Goal: Check status: Check status

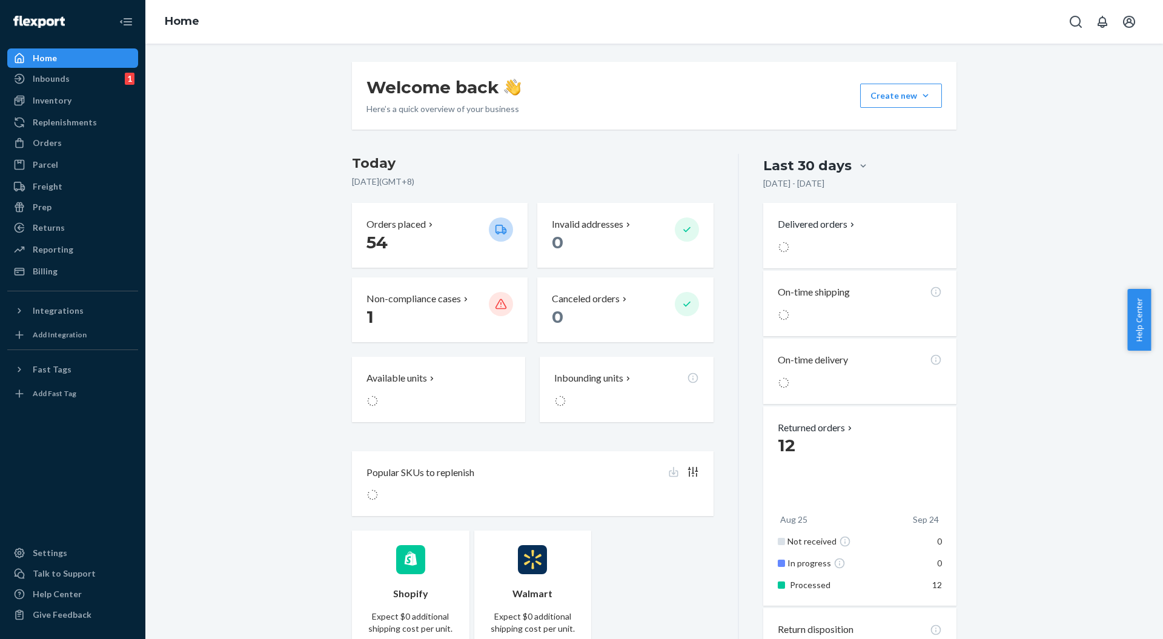
click at [61, 149] on div "Orders" at bounding box center [72, 142] width 128 height 17
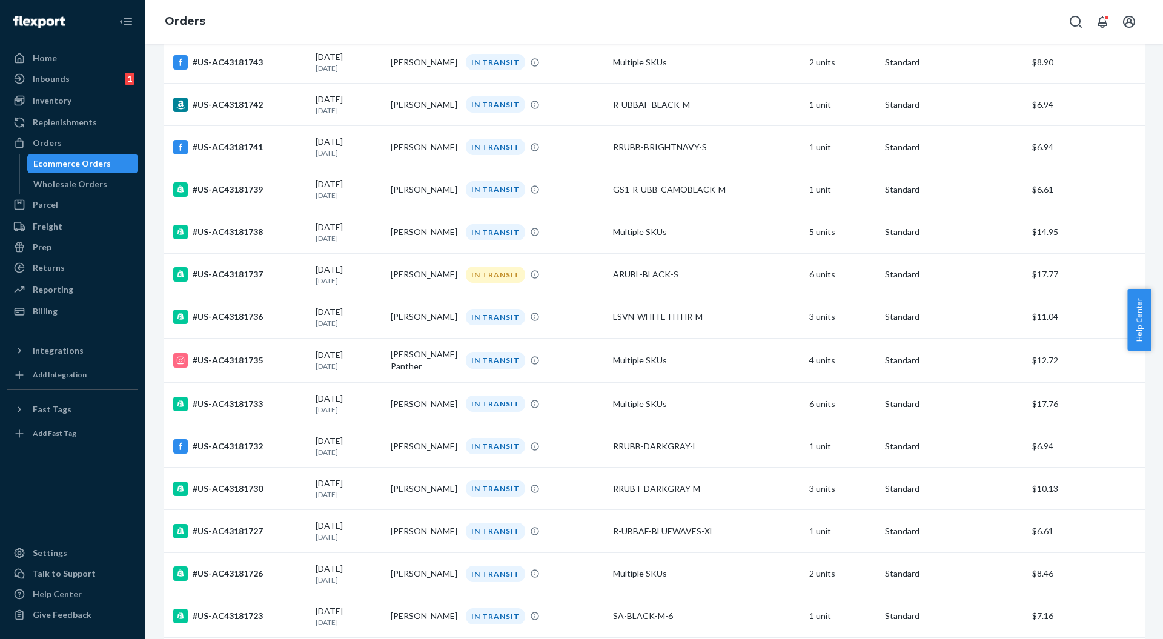
scroll to position [3534, 0]
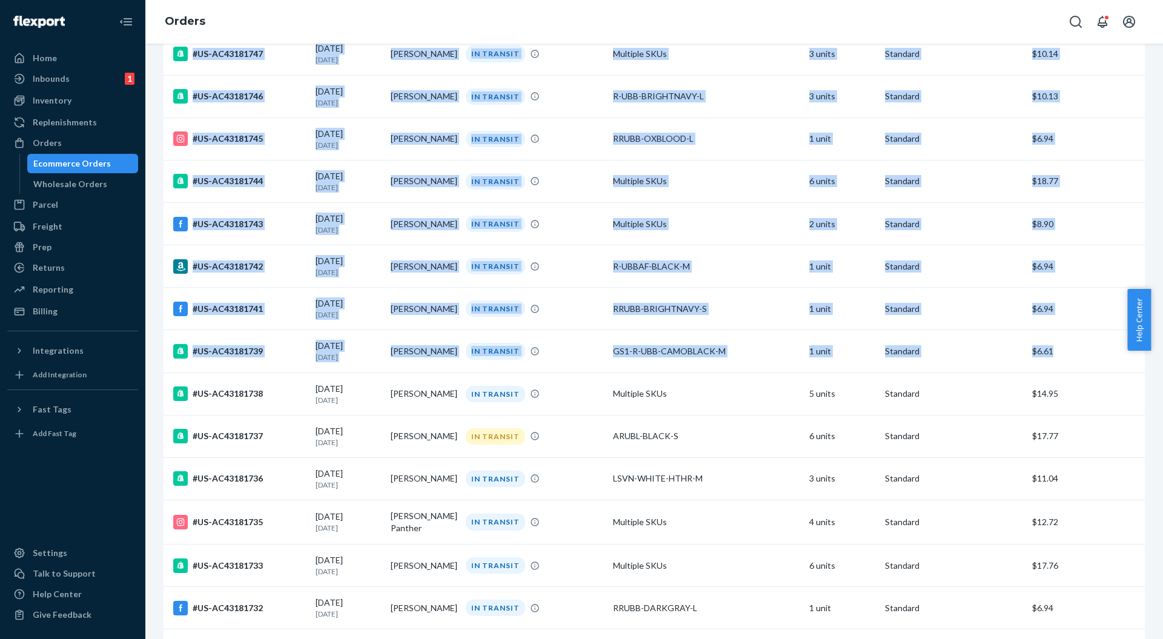
drag, startPoint x: 1073, startPoint y: 347, endPoint x: 1142, endPoint y: 373, distance: 73.8
click at [1142, 373] on div "Filter Import Orders Create order Ecommerce order Removal order All orders Inva…" at bounding box center [653, 341] width 1017 height 595
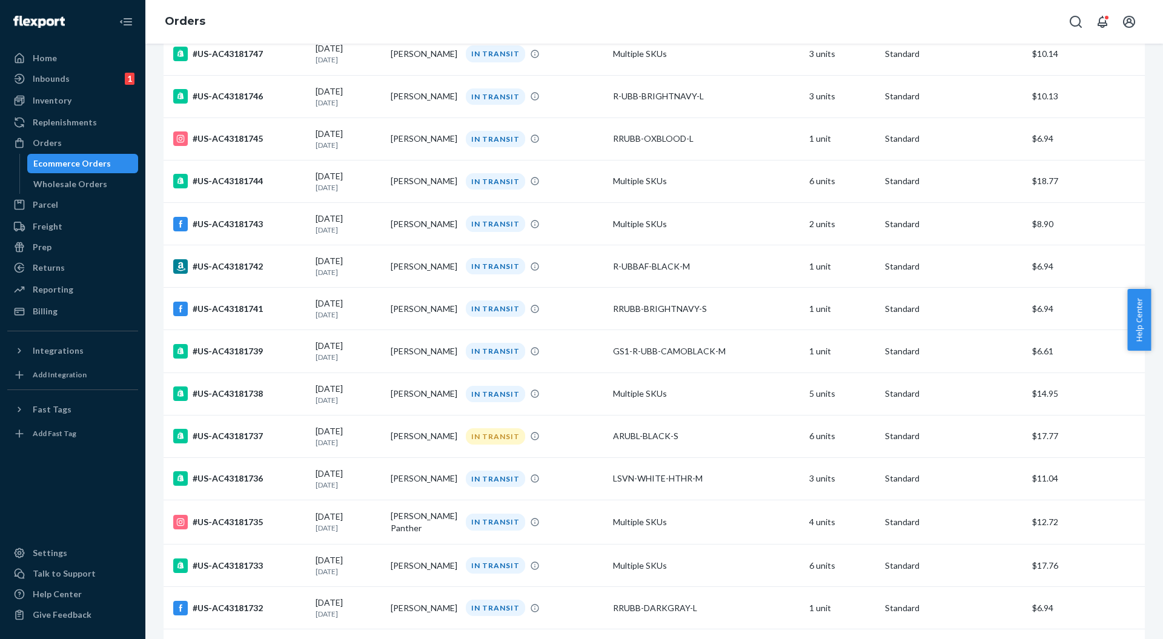
drag, startPoint x: 658, startPoint y: 306, endPoint x: 222, endPoint y: 311, distance: 436.6
click at [219, 309] on div "#US-AC43181741" at bounding box center [239, 309] width 133 height 15
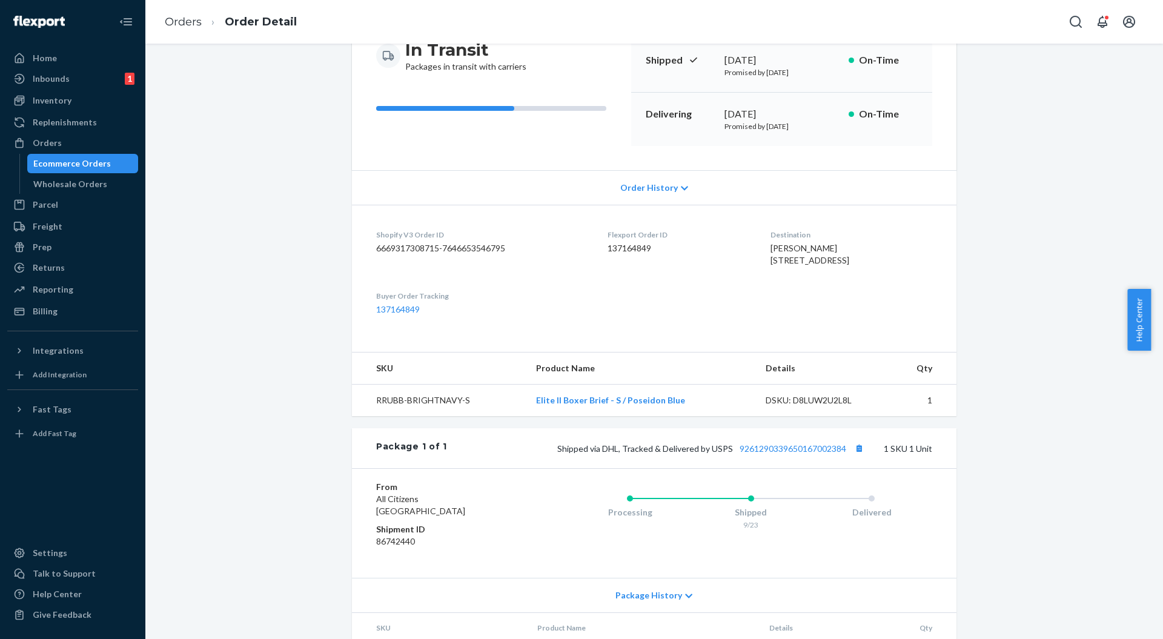
scroll to position [206, 0]
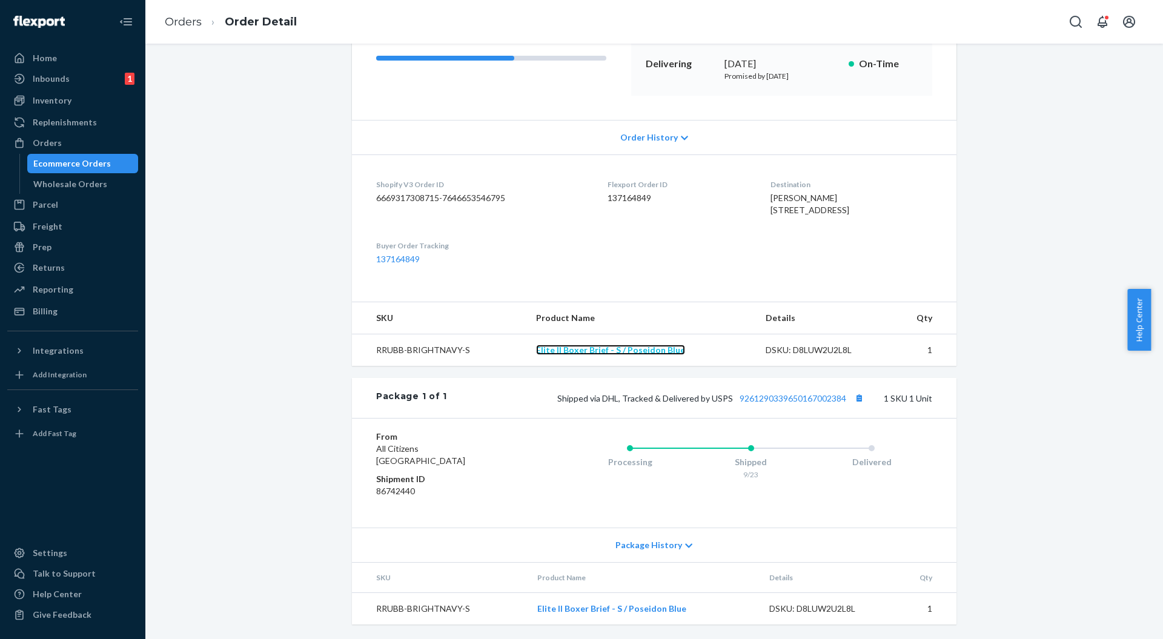
click at [572, 348] on link "Elite II Boxer Brief - S / Poseidon Blue" at bounding box center [610, 350] width 149 height 10
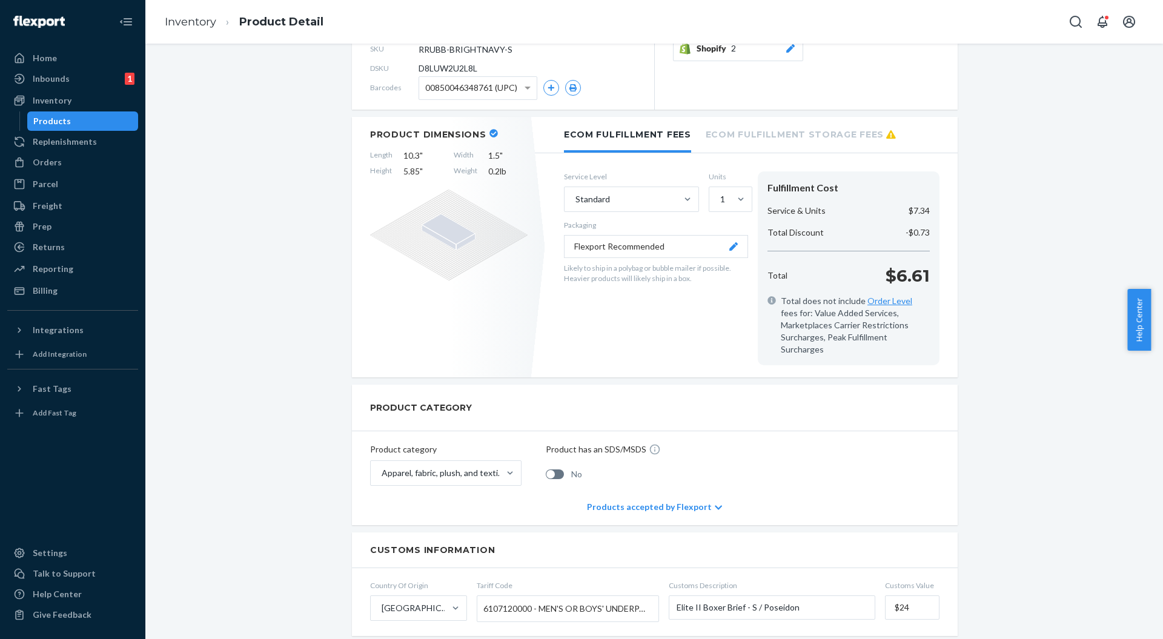
scroll to position [161, 0]
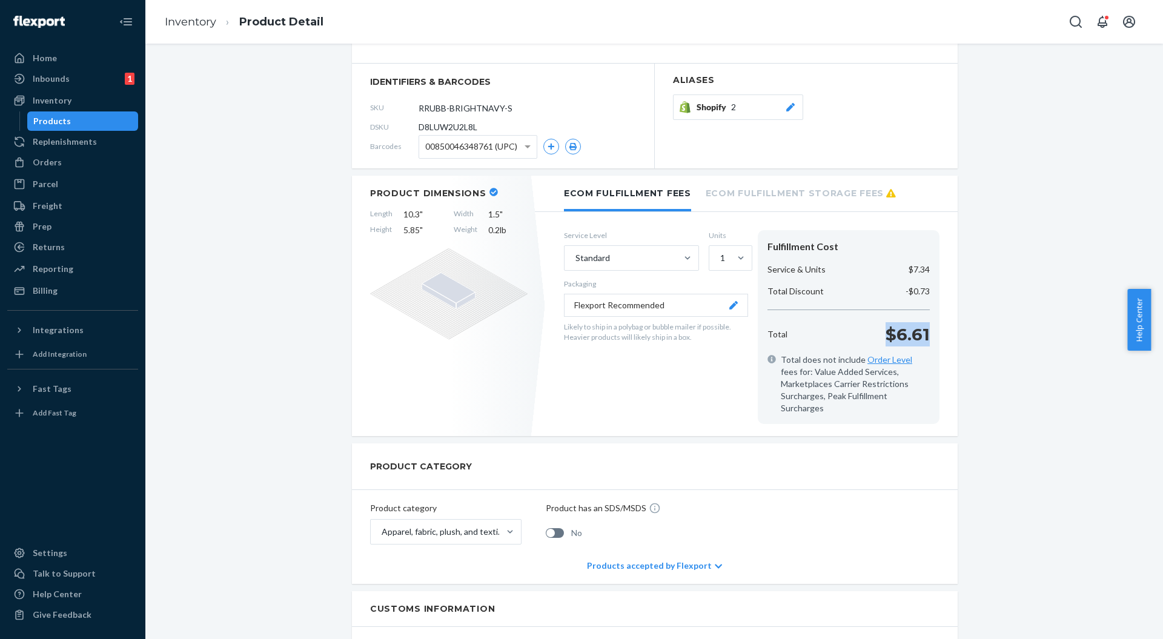
drag, startPoint x: 873, startPoint y: 323, endPoint x: 932, endPoint y: 326, distance: 59.4
click at [932, 326] on div "Fulfillment Cost Service & Units $7.34 Total Discount -$0.73 Total $6.61 Total …" at bounding box center [848, 327] width 182 height 194
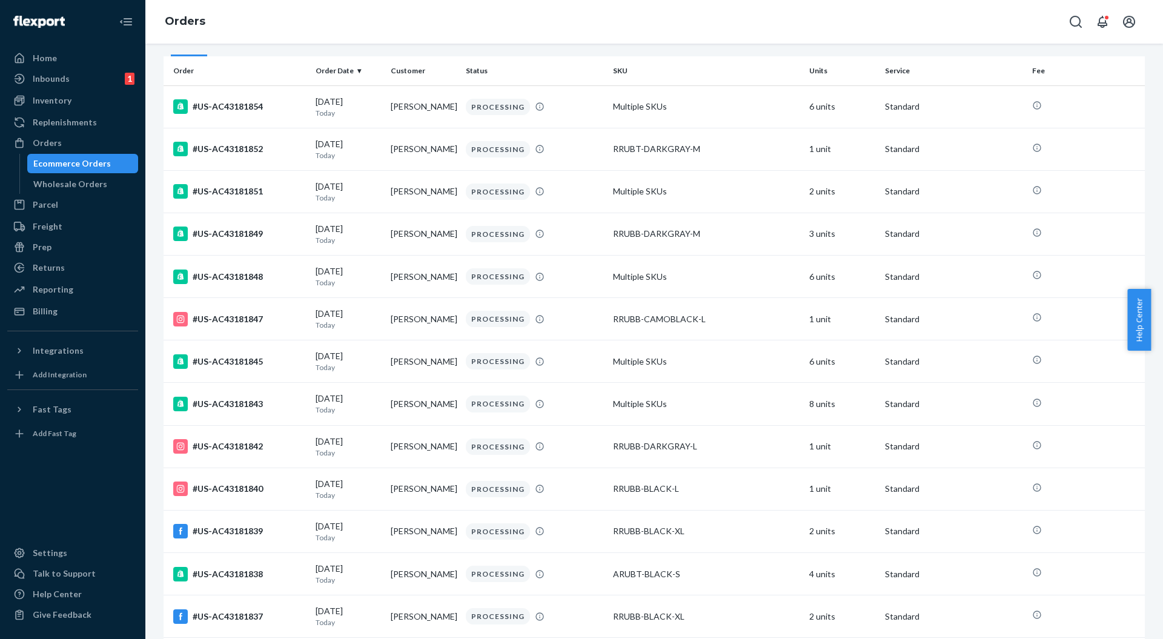
scroll to position [161, 0]
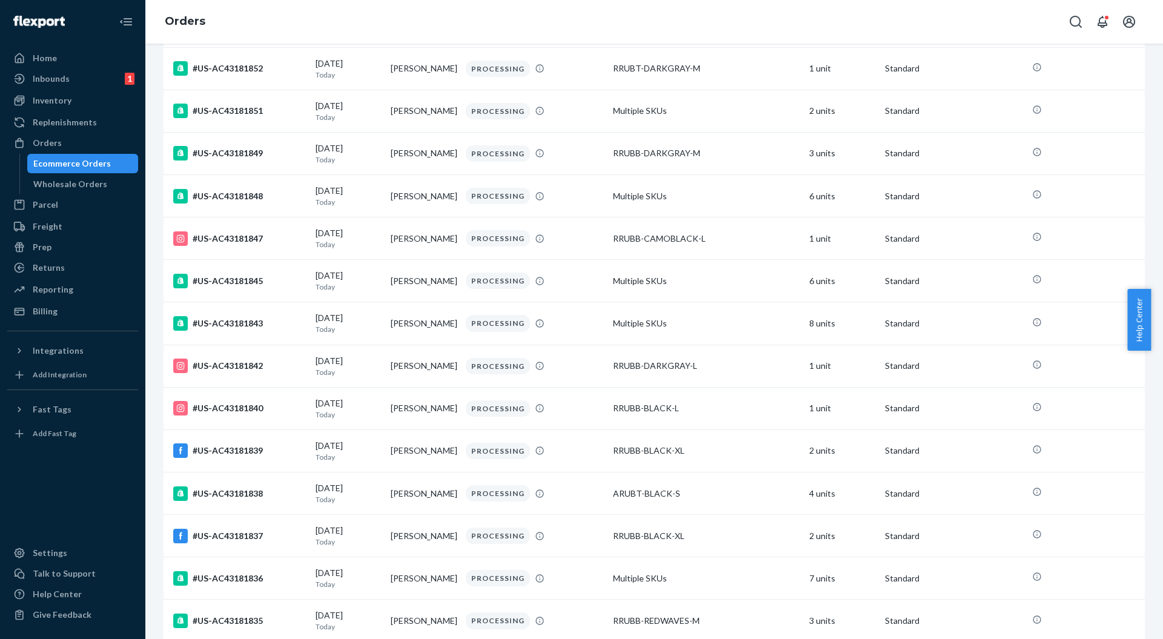
click at [247, 362] on div "#US-AC43181842" at bounding box center [239, 365] width 133 height 15
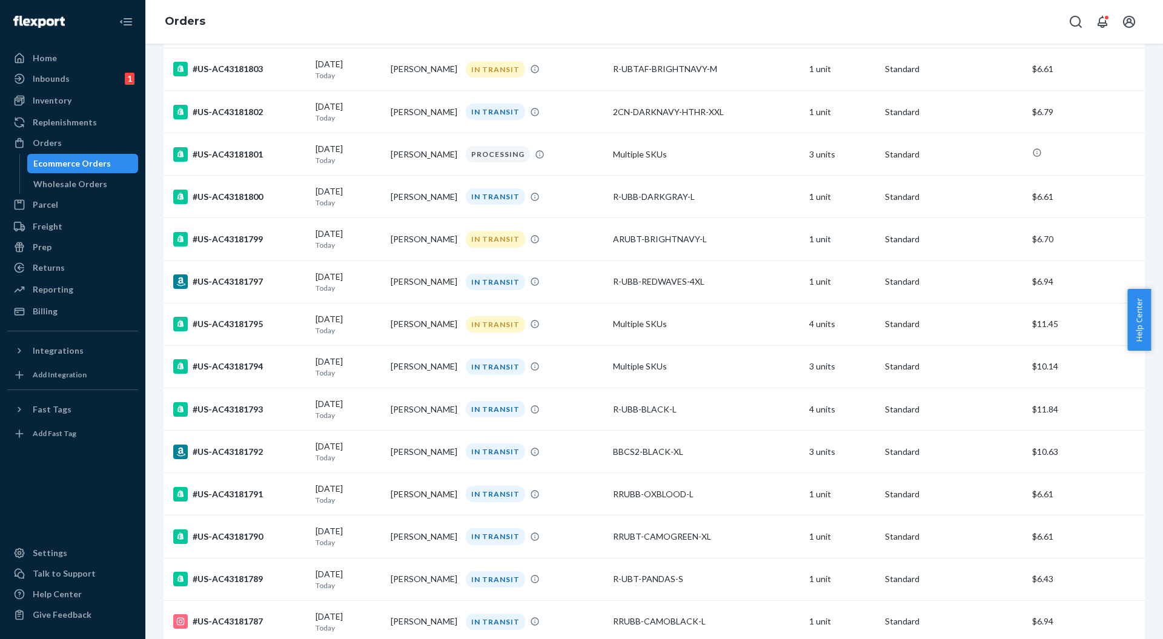
scroll to position [2180, 0]
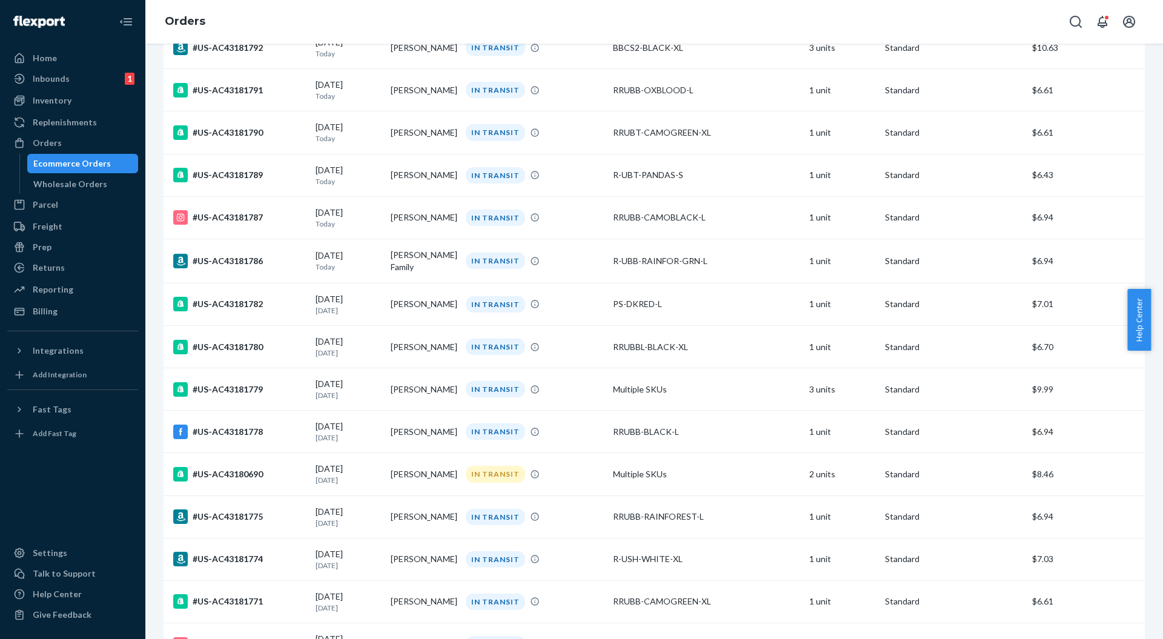
click at [226, 306] on div "#US-AC43181782" at bounding box center [239, 304] width 133 height 15
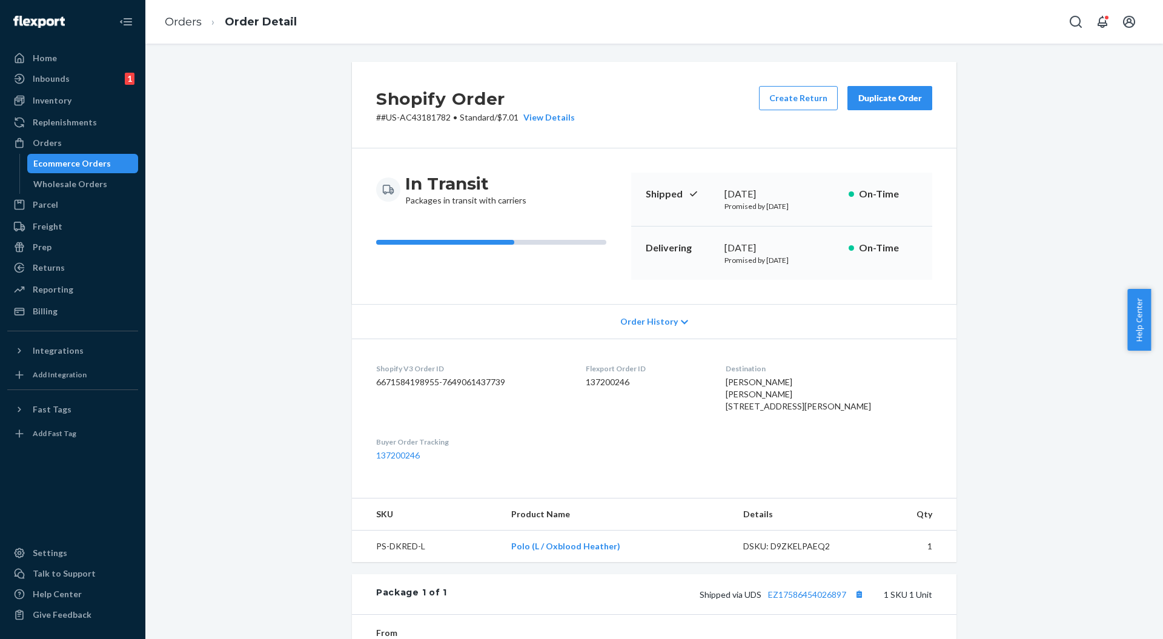
scroll to position [219, 0]
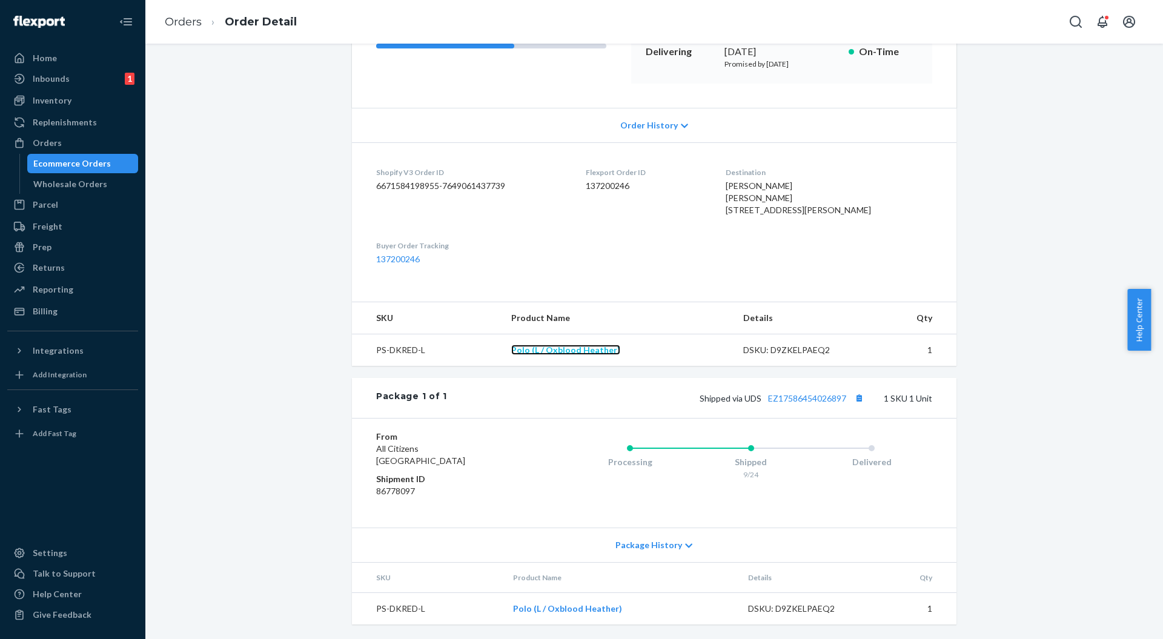
click at [541, 352] on link "Polo (L / Oxblood Heather)" at bounding box center [565, 350] width 109 height 10
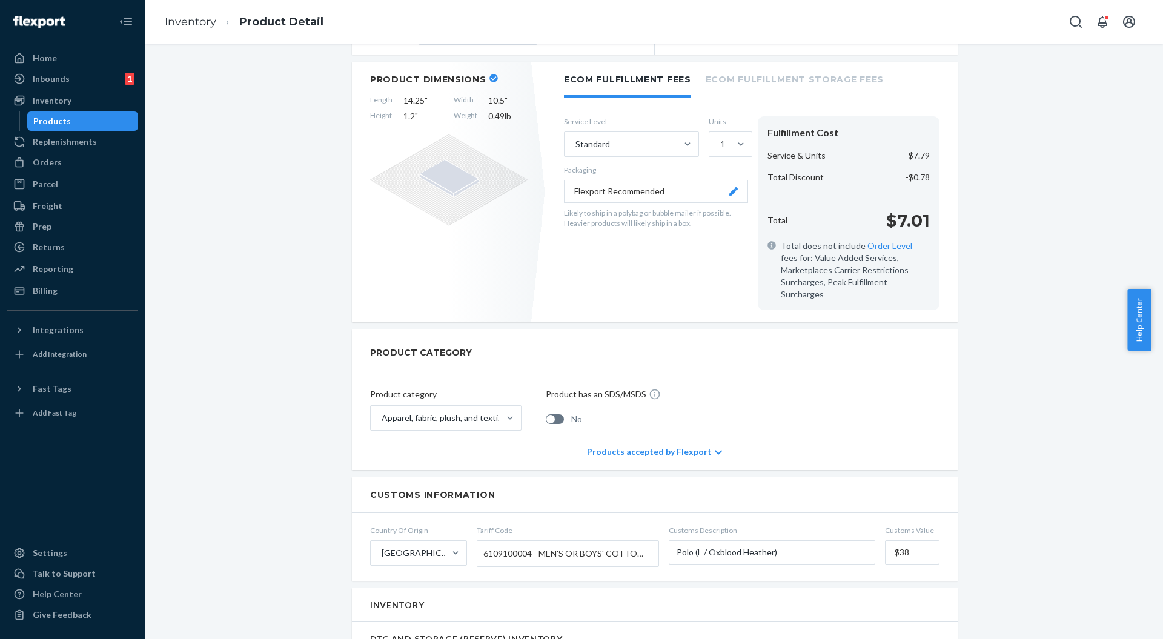
scroll to position [323, 0]
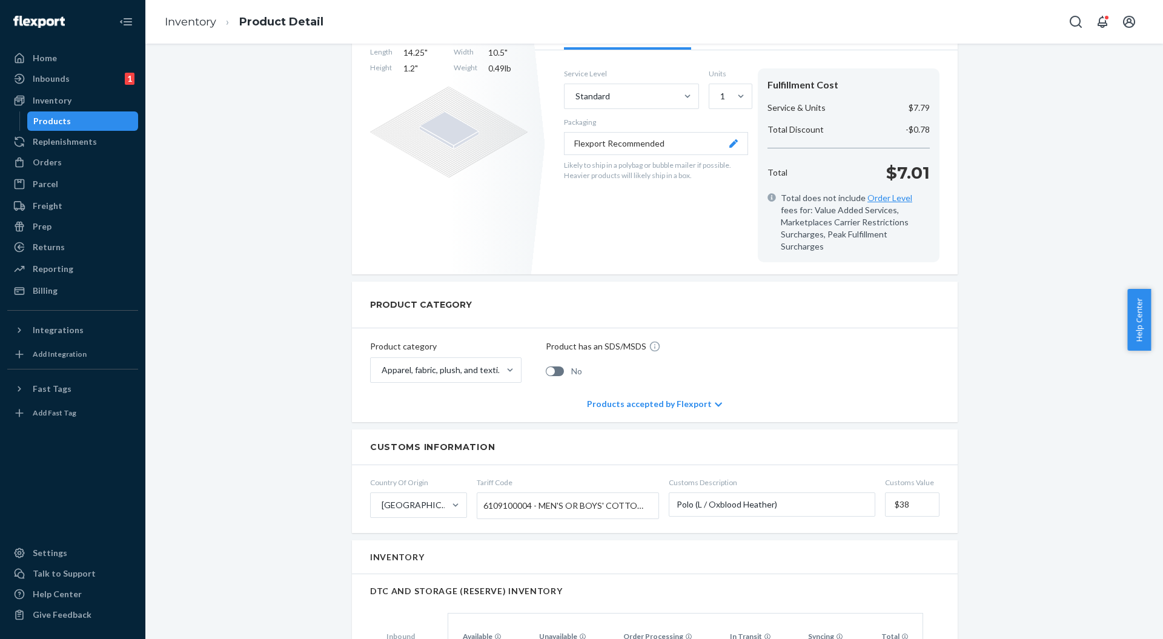
click at [41, 55] on div "Home" at bounding box center [45, 58] width 24 height 12
